Goal: Task Accomplishment & Management: Use online tool/utility

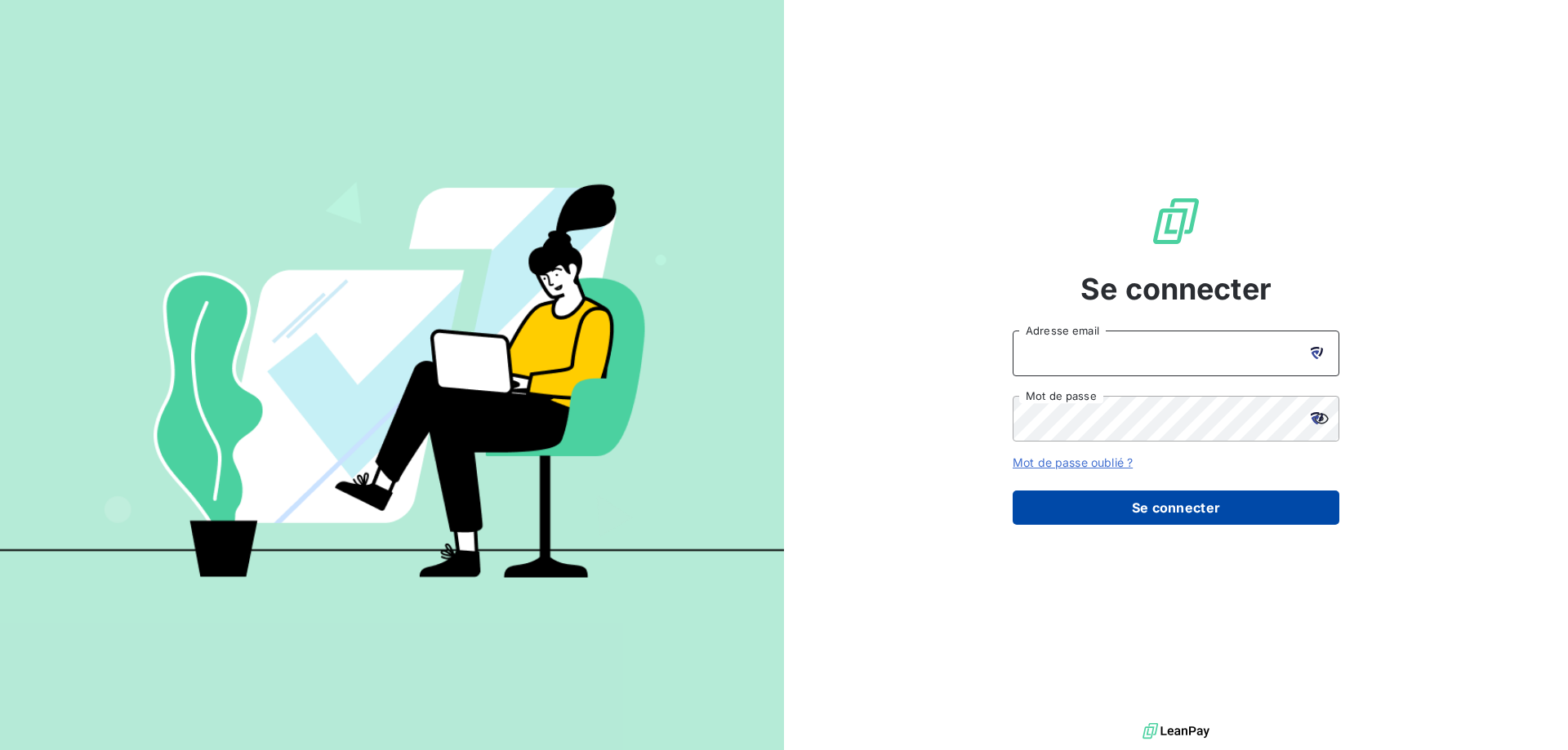
type input "[EMAIL_ADDRESS][DOMAIN_NAME]"
click at [1176, 507] on button "Se connecter" at bounding box center [1176, 507] width 327 height 35
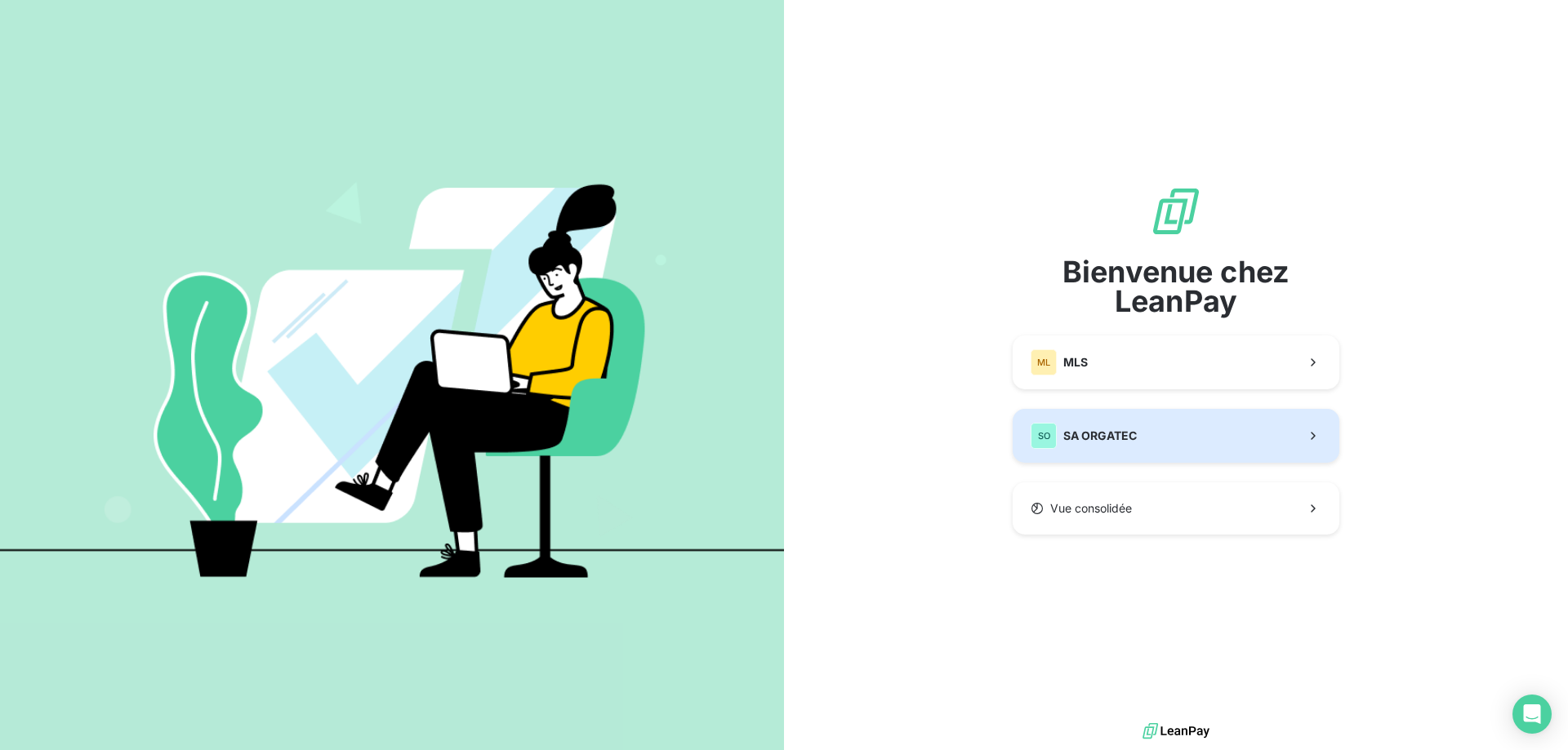
click at [1142, 432] on button "SO SA ORGATEC" at bounding box center [1176, 436] width 327 height 54
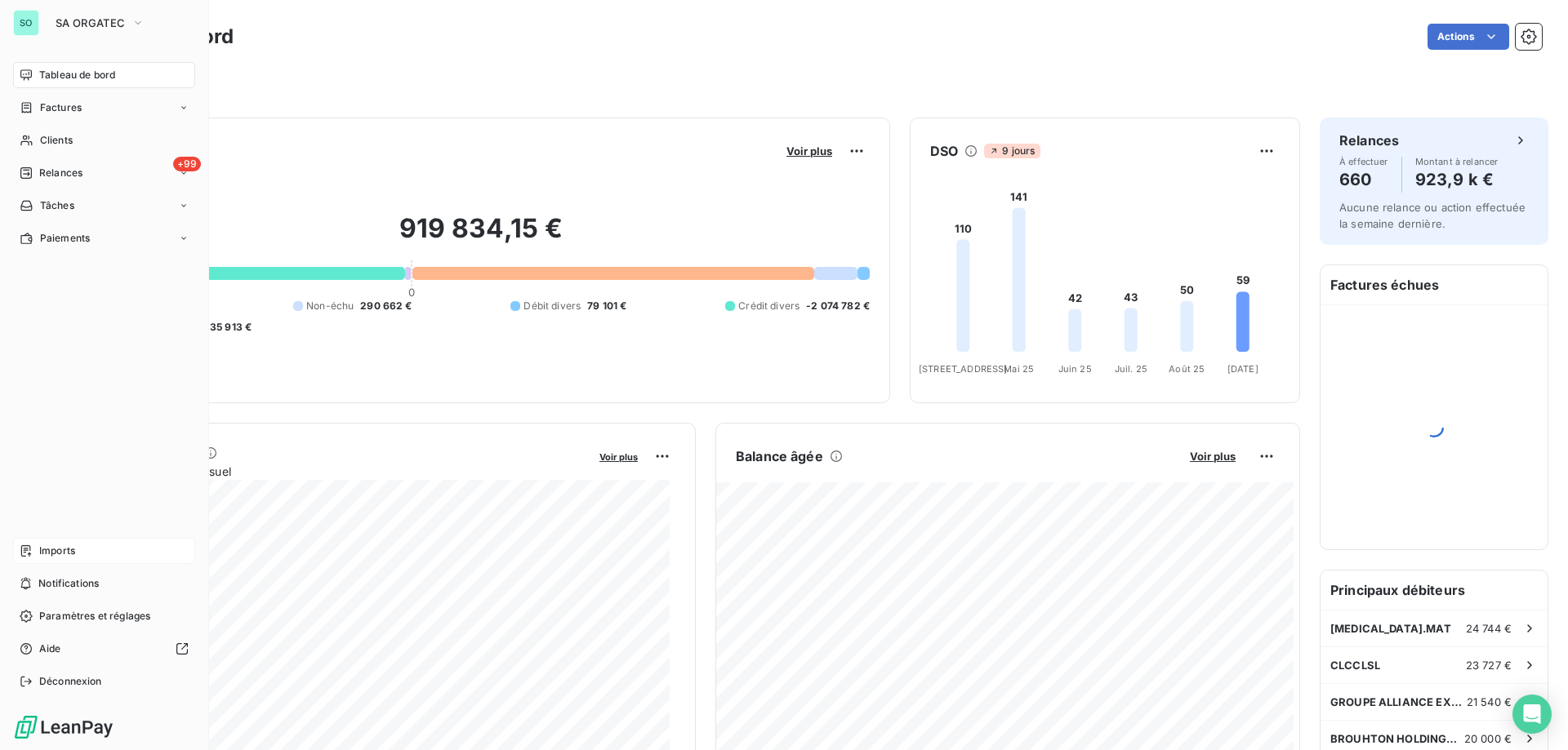
click at [79, 553] on div "Imports" at bounding box center [104, 551] width 182 height 26
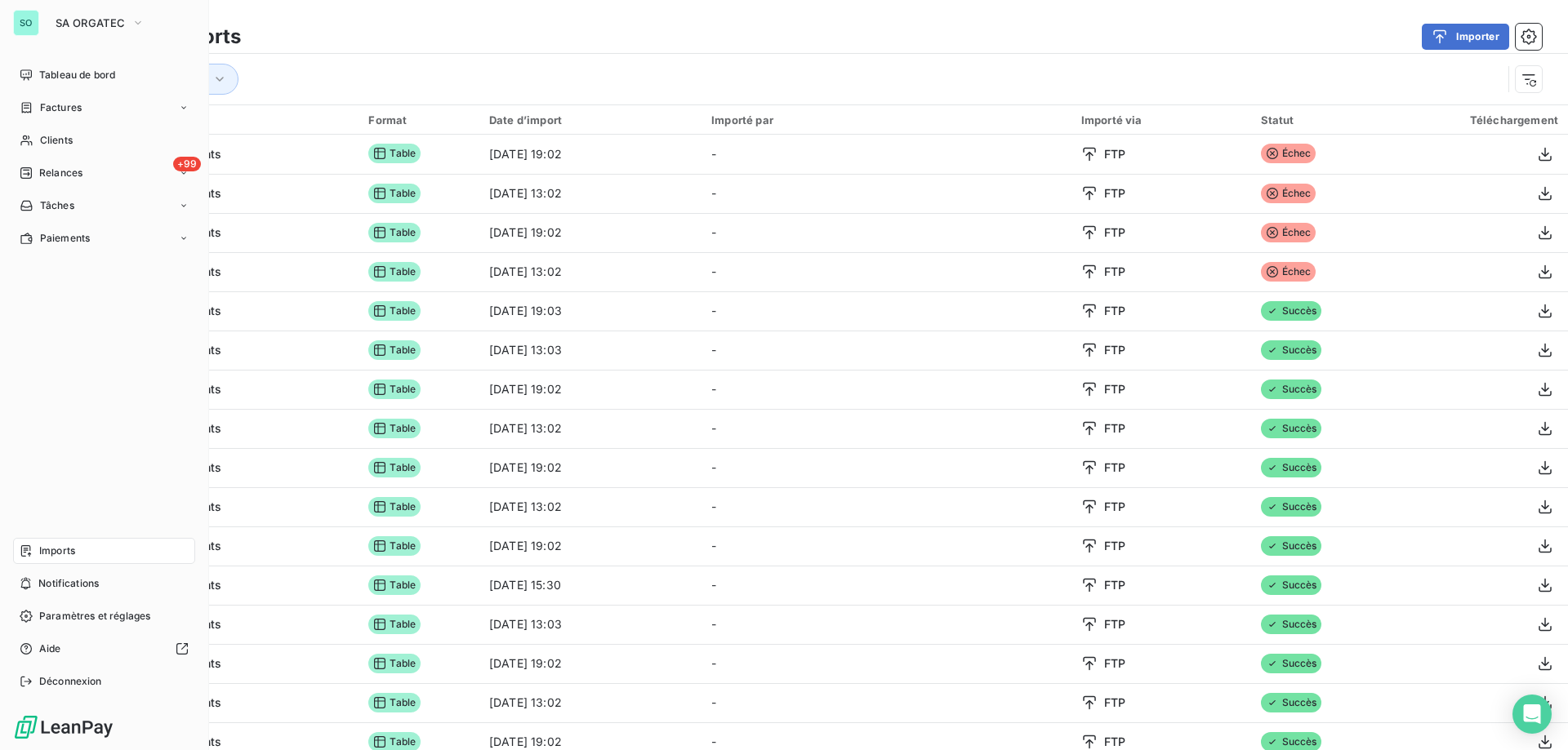
click at [49, 549] on span "Imports" at bounding box center [58, 551] width 36 height 15
click at [43, 553] on span "Imports" at bounding box center [58, 551] width 36 height 15
click at [113, 22] on span "SA ORGATEC" at bounding box center [90, 23] width 69 height 13
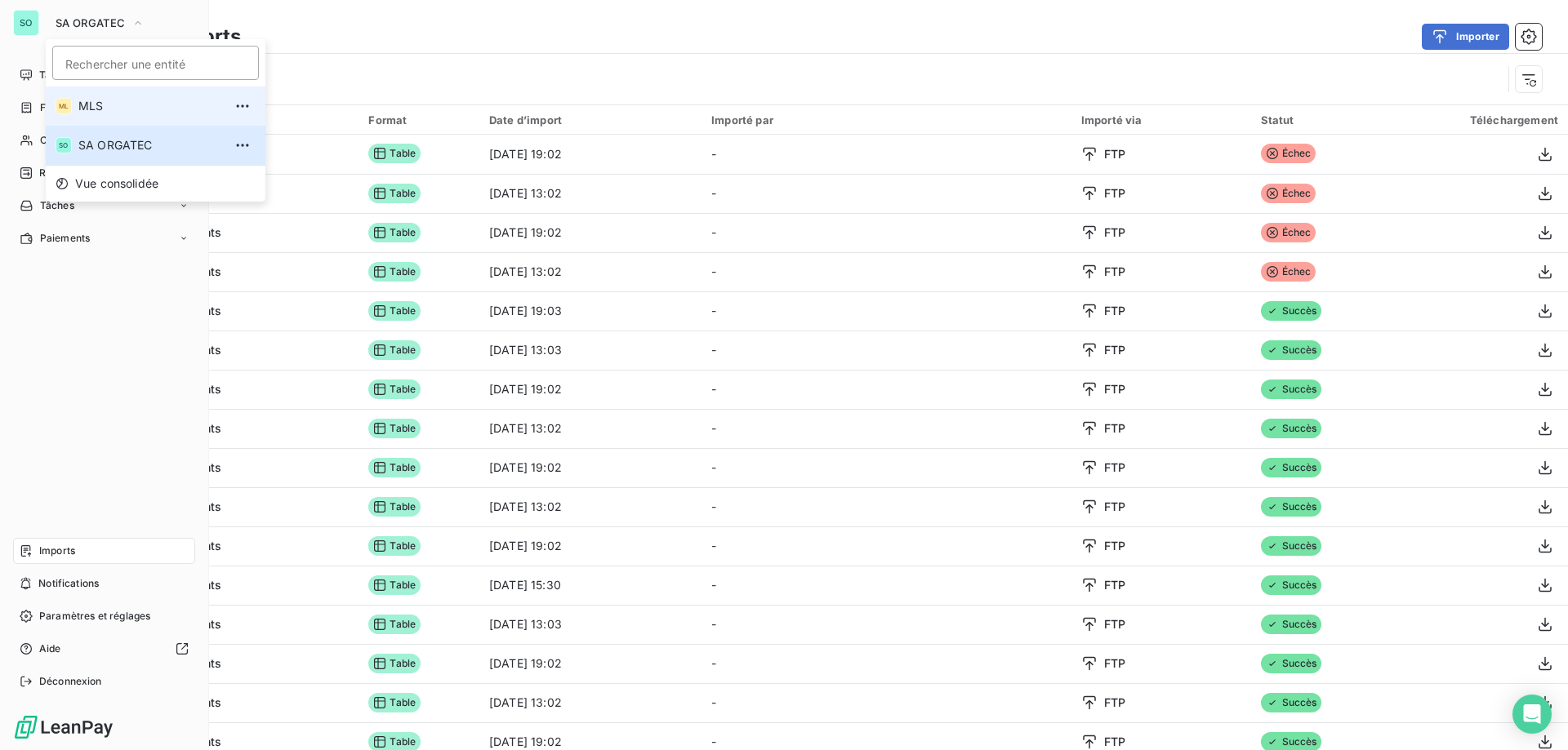
click at [91, 104] on span "MLS" at bounding box center [151, 106] width 145 height 16
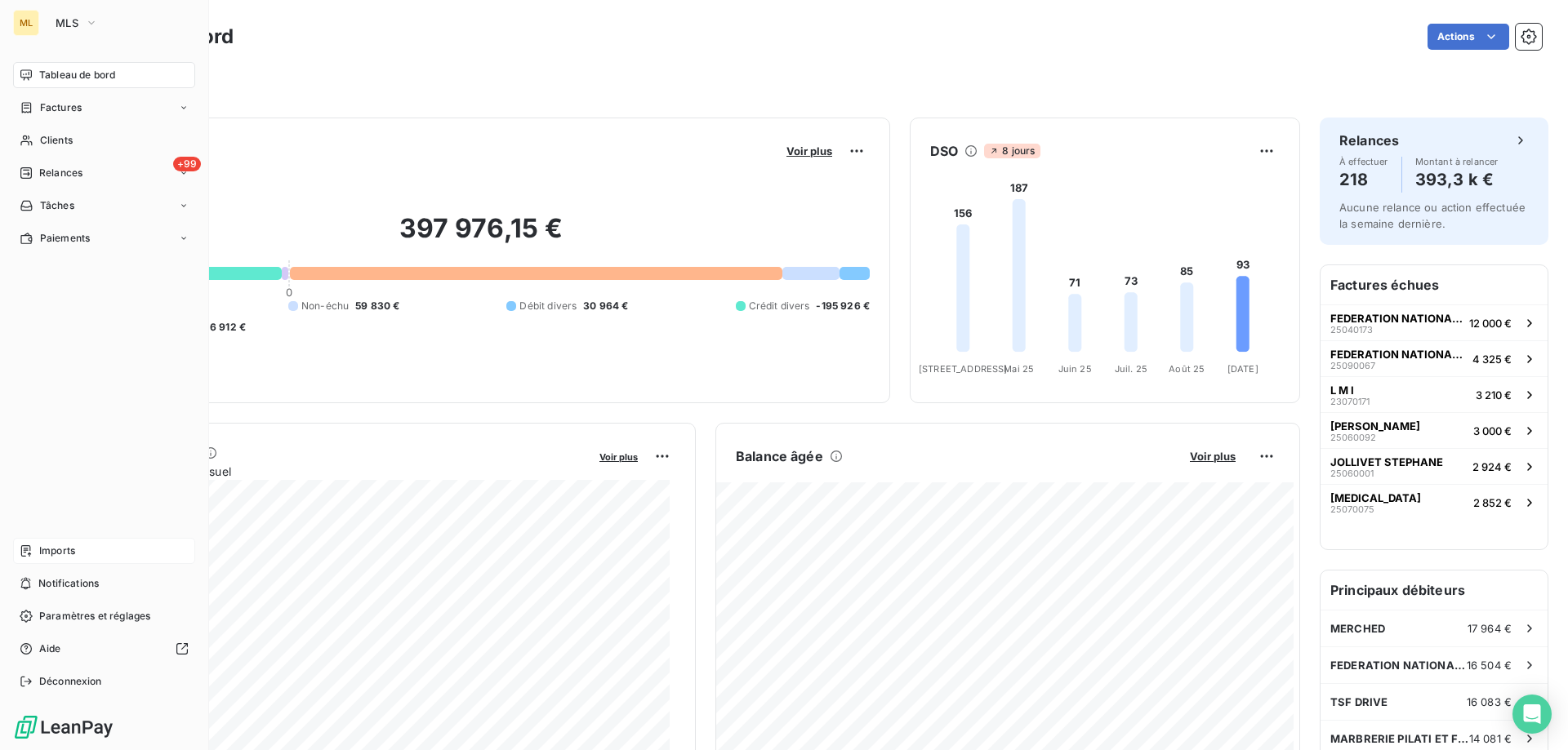
click at [53, 562] on div "Imports" at bounding box center [104, 551] width 182 height 26
